Goal: Navigation & Orientation: Find specific page/section

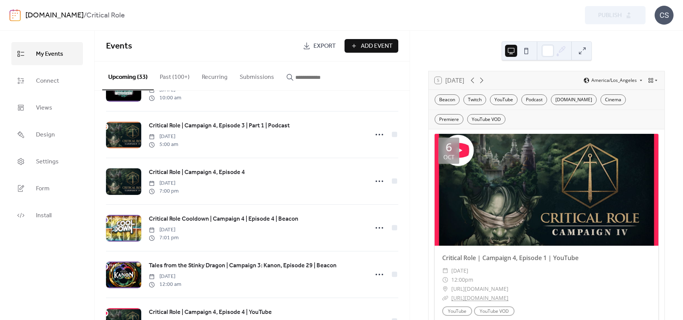
scroll to position [982, 0]
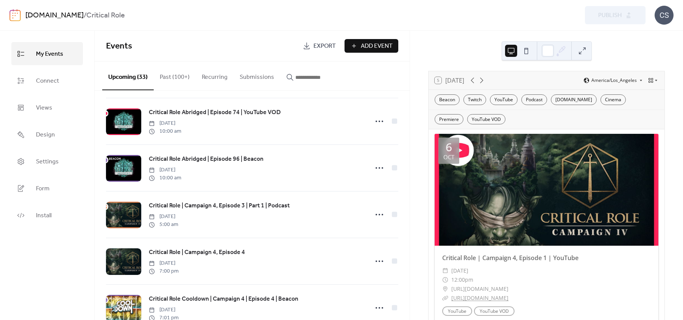
click at [178, 72] on button "Past (100+)" at bounding box center [175, 75] width 42 height 28
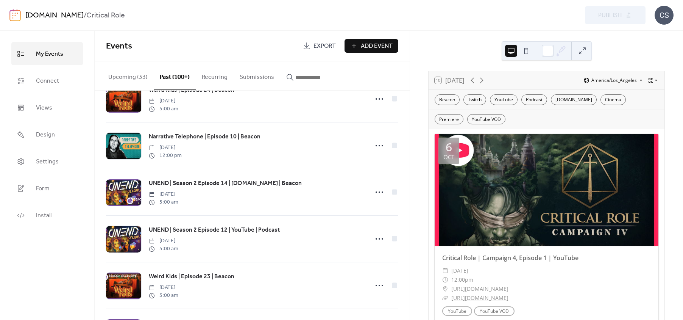
scroll to position [1082, 0]
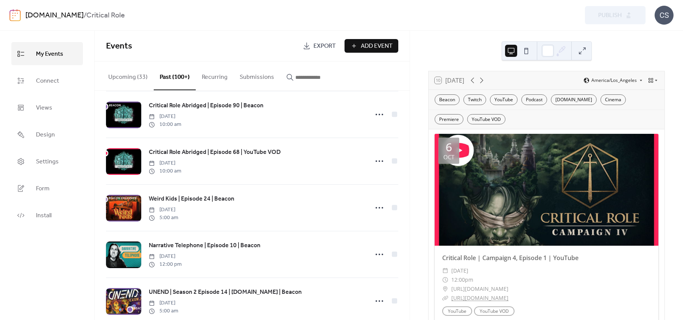
click at [208, 75] on button "Recurring" at bounding box center [215, 75] width 38 height 28
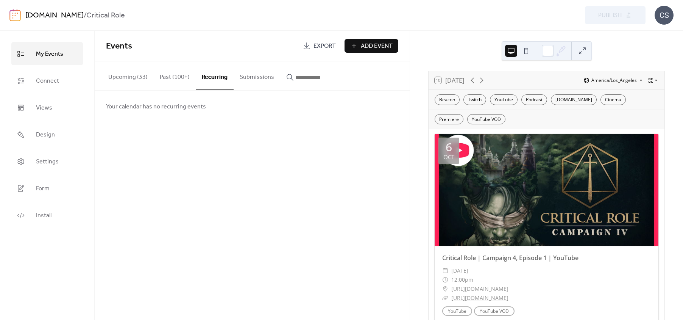
click at [124, 80] on button "Upcoming (33)" at bounding box center [128, 75] width 52 height 28
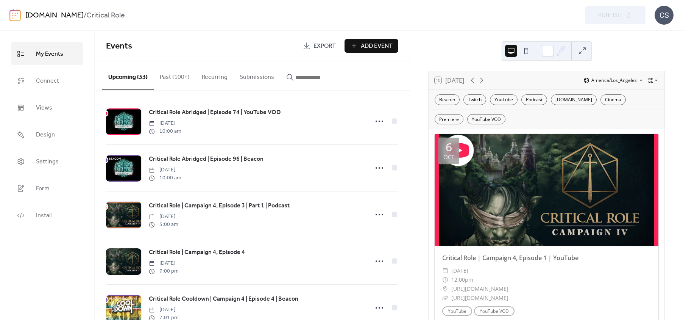
click at [204, 73] on button "Recurring" at bounding box center [215, 75] width 38 height 28
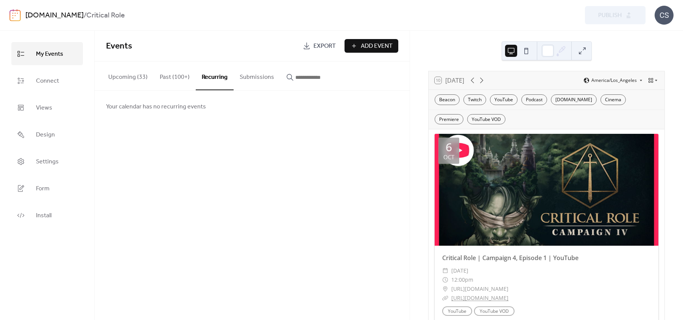
click at [194, 105] on span "Your calendar has no recurring events" at bounding box center [156, 106] width 100 height 9
click at [172, 76] on button "Past (100+)" at bounding box center [175, 75] width 42 height 28
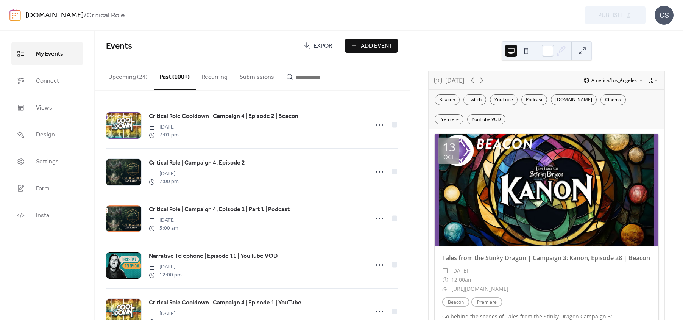
click at [117, 72] on button "Upcoming (24)" at bounding box center [128, 75] width 52 height 28
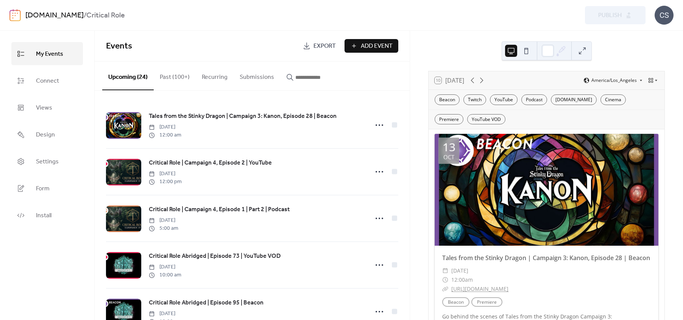
click at [170, 84] on button "Past (100+)" at bounding box center [175, 75] width 42 height 28
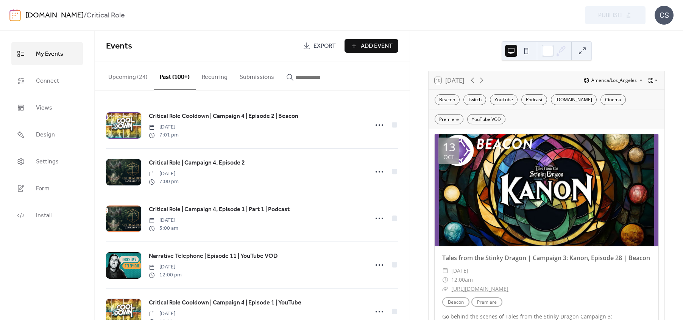
click at [117, 73] on button "Upcoming (24)" at bounding box center [128, 75] width 52 height 28
